Goal: Book appointment/travel/reservation

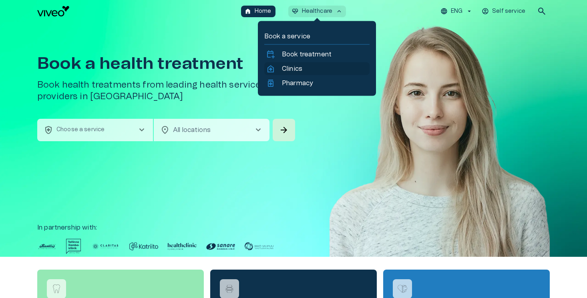
click at [290, 68] on p "Clinics" at bounding box center [292, 69] width 20 height 10
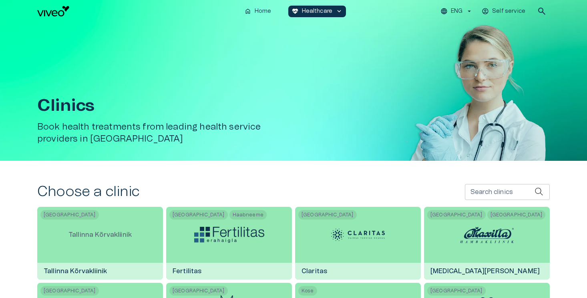
click at [461, 16] on button "ENG" at bounding box center [456, 12] width 35 height 12
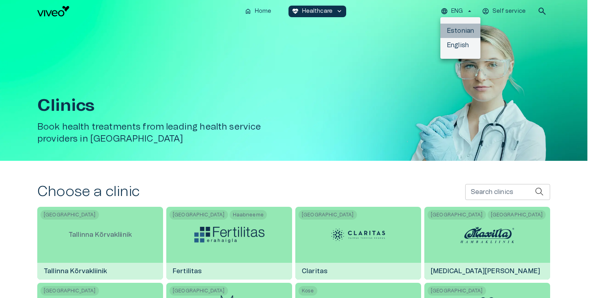
click at [459, 31] on li "Estonian" at bounding box center [460, 31] width 40 height 14
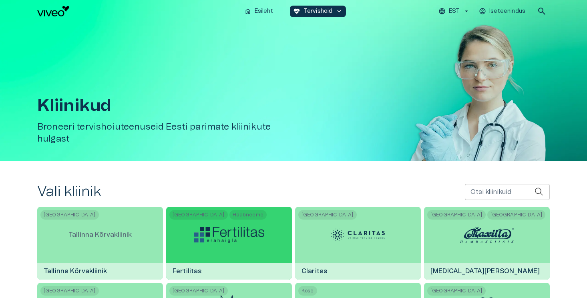
click at [215, 247] on div at bounding box center [229, 235] width 70 height 56
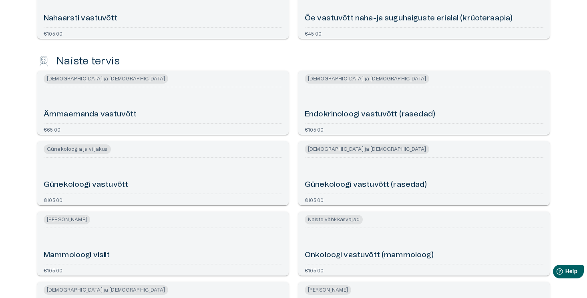
scroll to position [1238, 0]
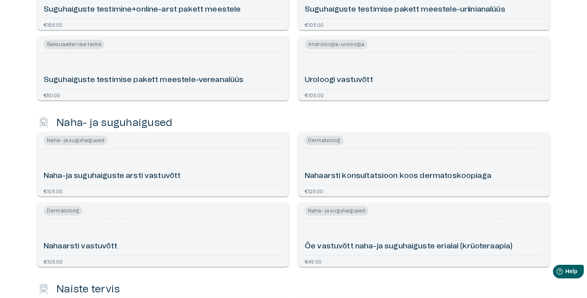
click at [185, 242] on div "Nahaarsti vastuvõtt" at bounding box center [163, 238] width 239 height 30
